Goal: Transaction & Acquisition: Purchase product/service

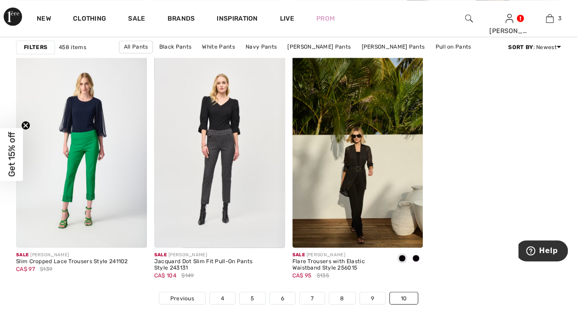
scroll to position [58, 0]
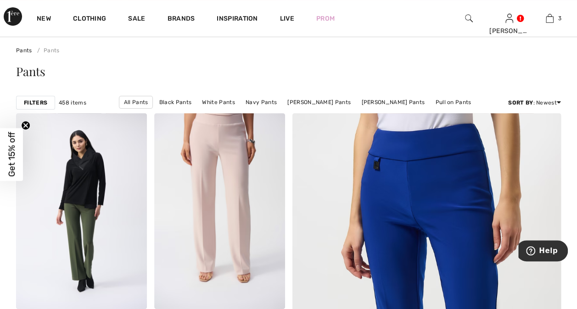
click at [470, 16] on img at bounding box center [469, 18] width 8 height 11
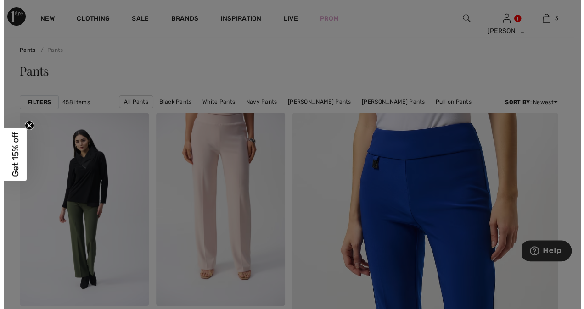
scroll to position [59, 0]
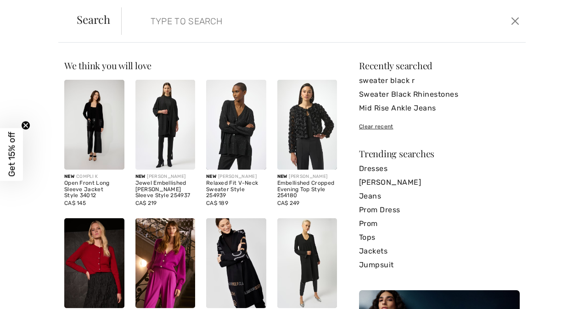
click at [144, 28] on input "search" at bounding box center [280, 21] width 273 height 28
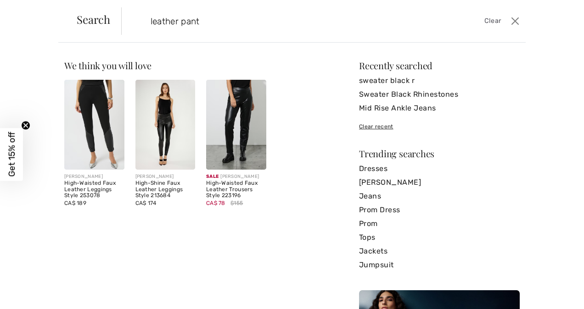
type input "leather pant"
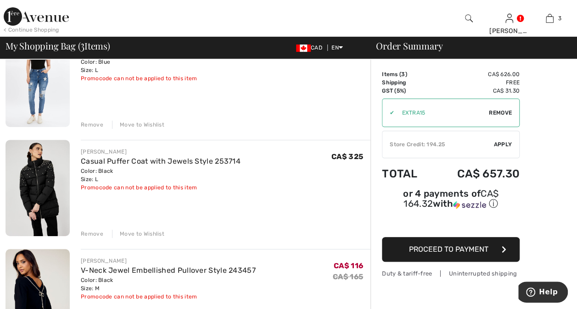
scroll to position [122, 0]
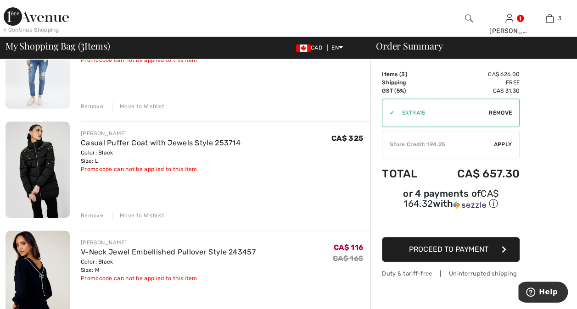
click at [492, 237] on button "Proceed to Payment" at bounding box center [451, 249] width 138 height 25
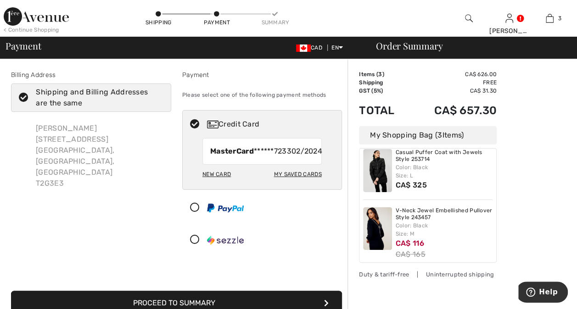
scroll to position [74, 0]
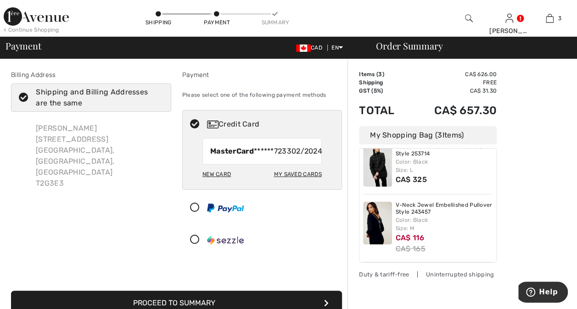
click at [226, 182] on div "New Card" at bounding box center [216, 175] width 28 height 16
radio input "true"
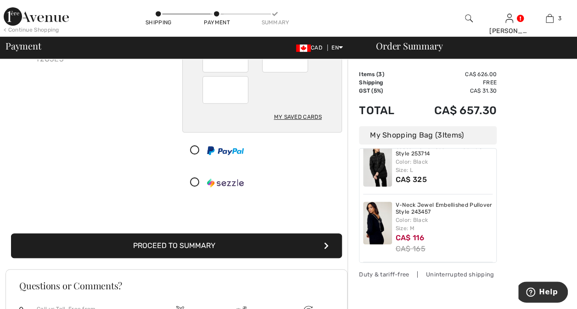
scroll to position [125, 0]
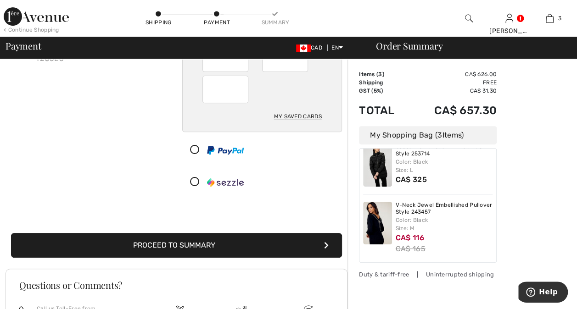
click at [280, 246] on button "Proceed to Summary" at bounding box center [176, 245] width 331 height 25
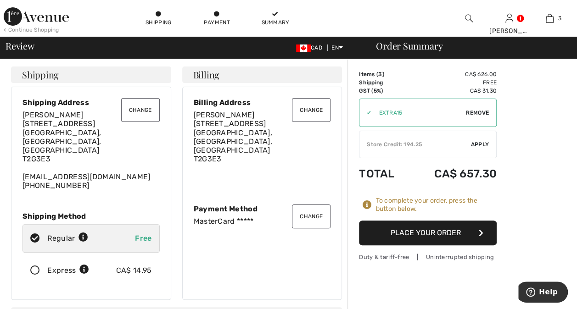
click at [485, 143] on span "Apply" at bounding box center [480, 144] width 18 height 8
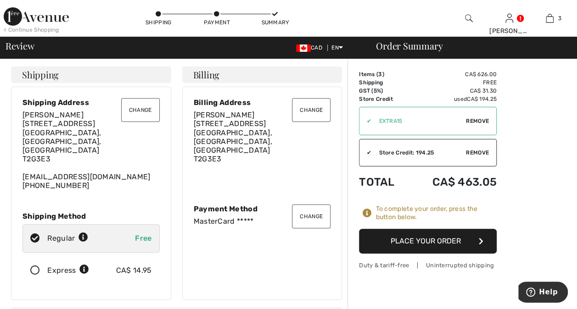
click at [35, 266] on icon at bounding box center [35, 271] width 24 height 10
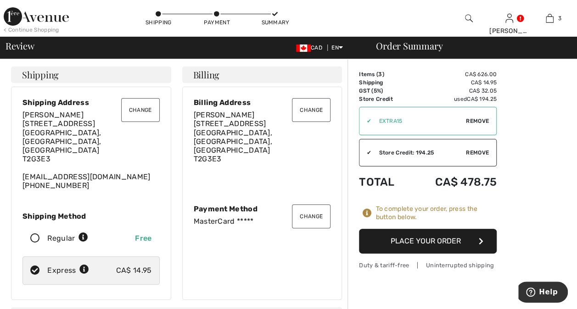
click at [393, 241] on button "Place Your Order" at bounding box center [428, 241] width 138 height 25
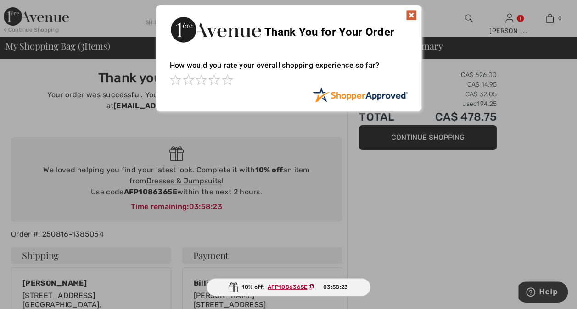
click at [409, 12] on img at bounding box center [411, 15] width 11 height 11
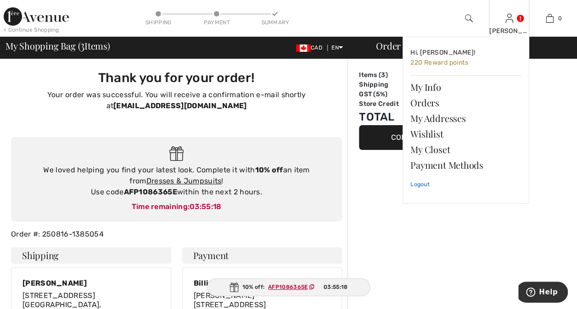
click at [429, 184] on link "Logout" at bounding box center [465, 184] width 111 height 23
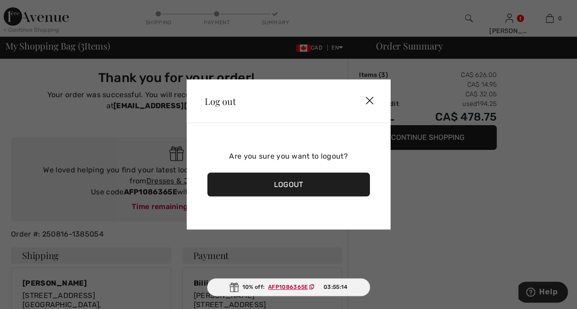
click at [315, 185] on div "Logout" at bounding box center [288, 185] width 163 height 24
